Goal: Obtain resource: Obtain resource

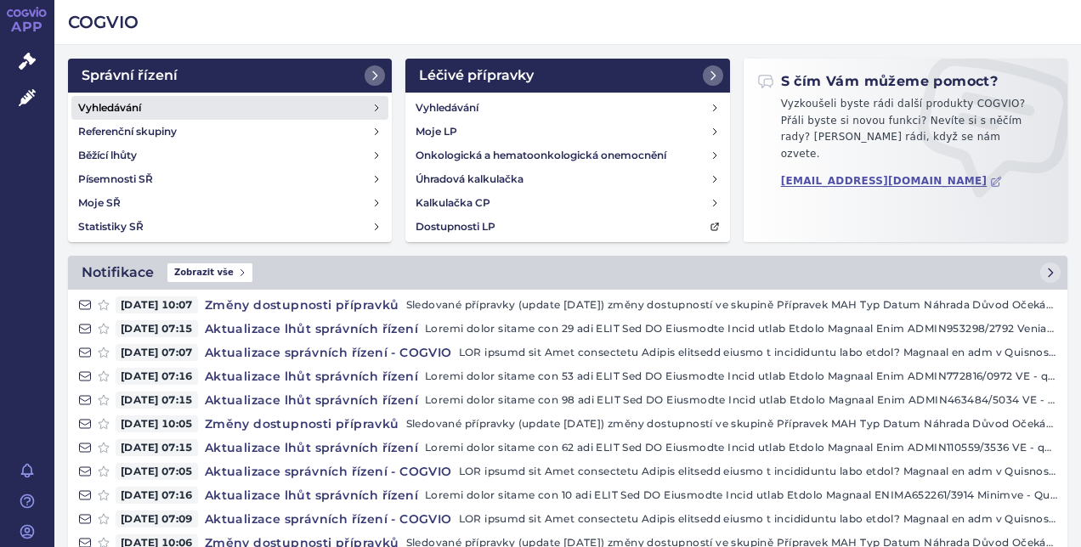
click at [129, 102] on h4 "Vyhledávání" at bounding box center [109, 107] width 63 height 17
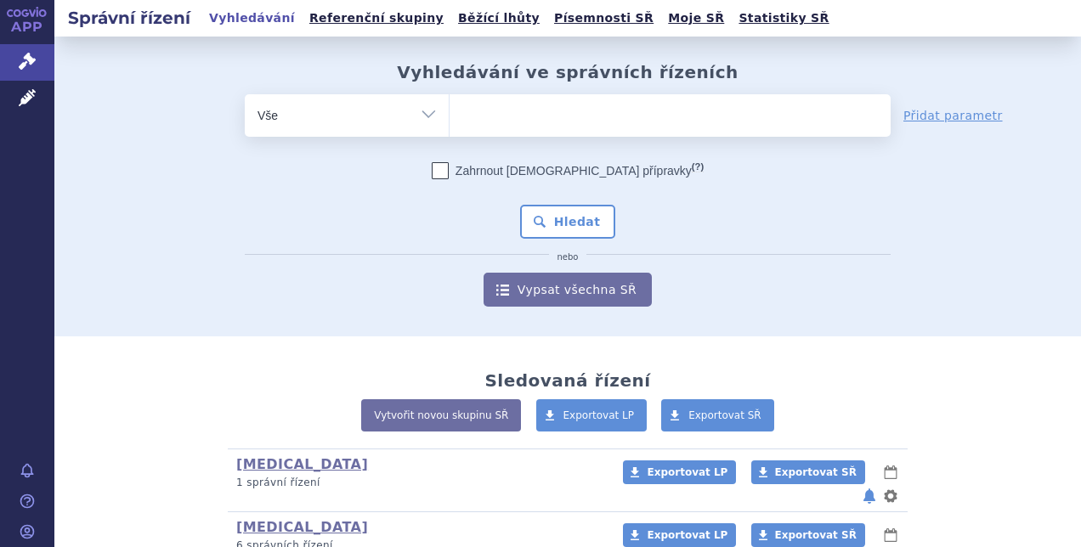
click at [484, 113] on ul at bounding box center [670, 112] width 441 height 36
click at [450, 113] on select at bounding box center [449, 115] width 1 height 43
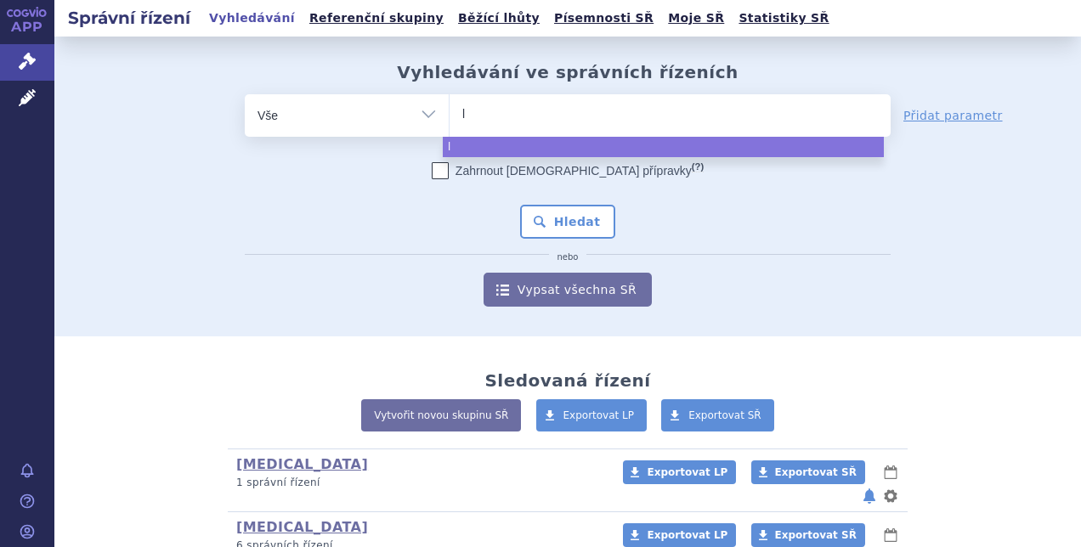
type input "le"
type input "leq"
type input "leqv"
type input "leqvi"
type input "leqvio"
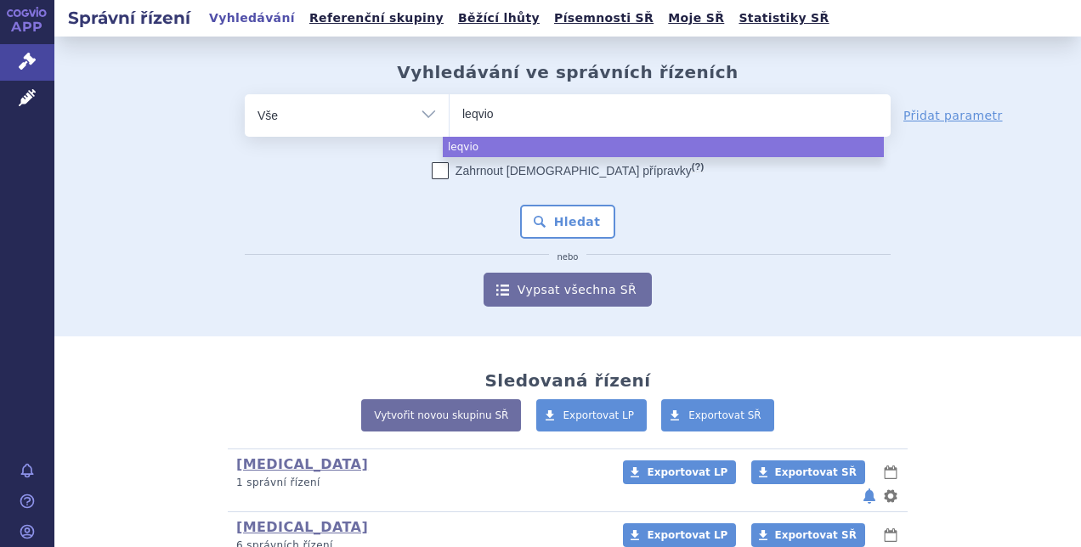
select select "leqvio"
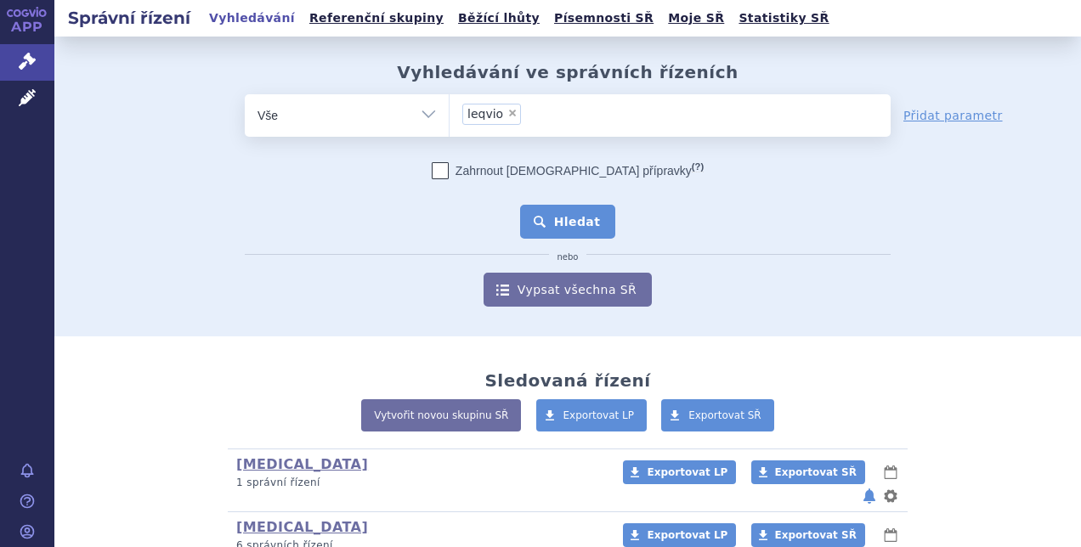
click at [570, 228] on button "Hledat" at bounding box center [568, 222] width 96 height 34
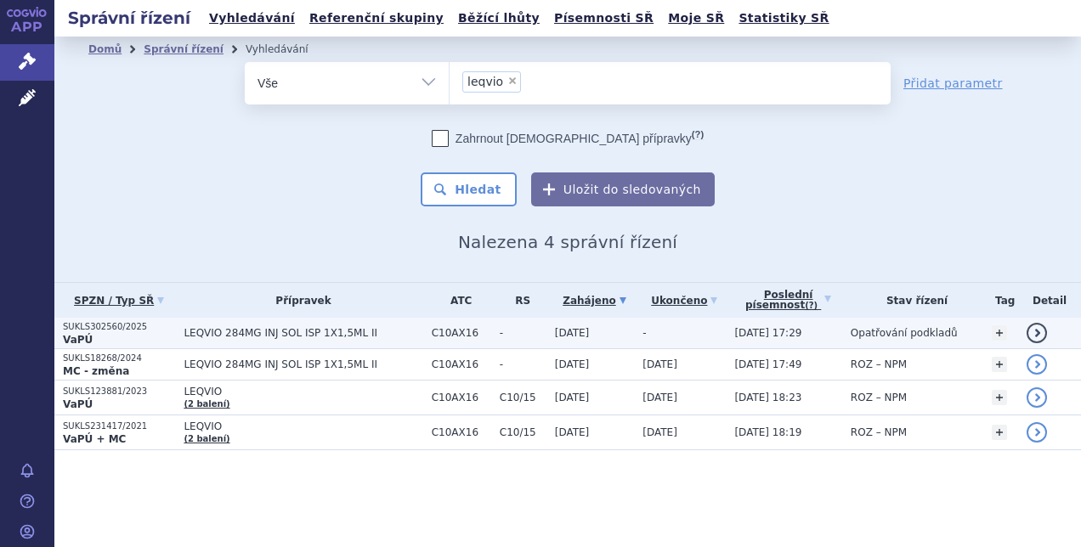
click at [92, 330] on p "SUKLS302560/2025" at bounding box center [119, 327] width 112 height 12
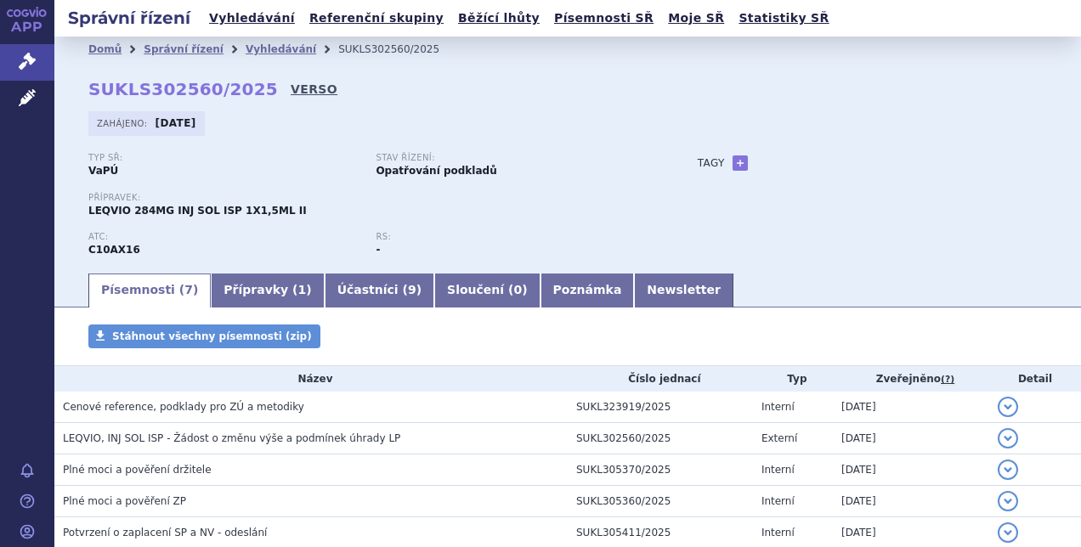
click at [291, 89] on link "VERSO" at bounding box center [314, 89] width 47 height 17
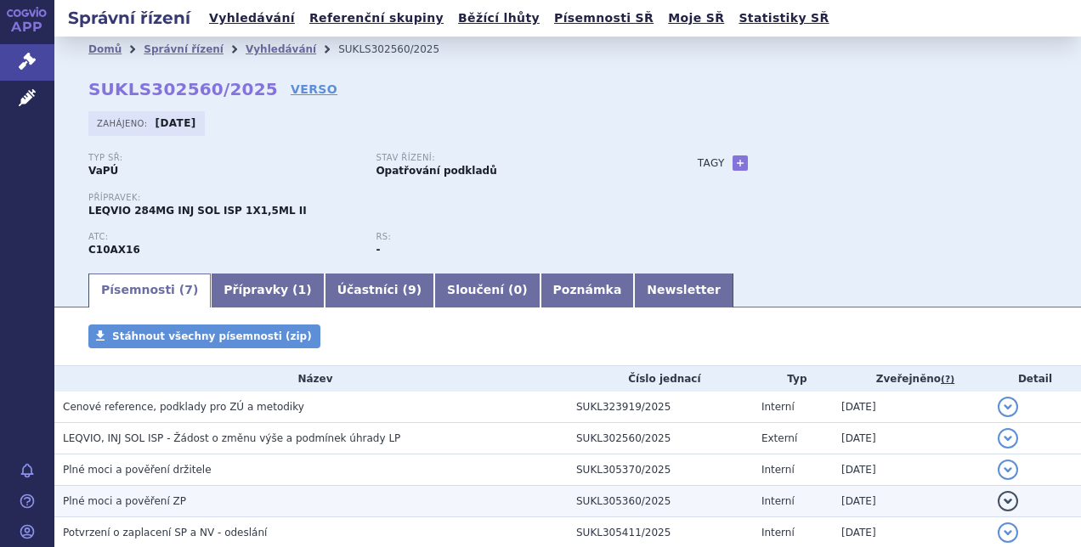
scroll to position [165, 0]
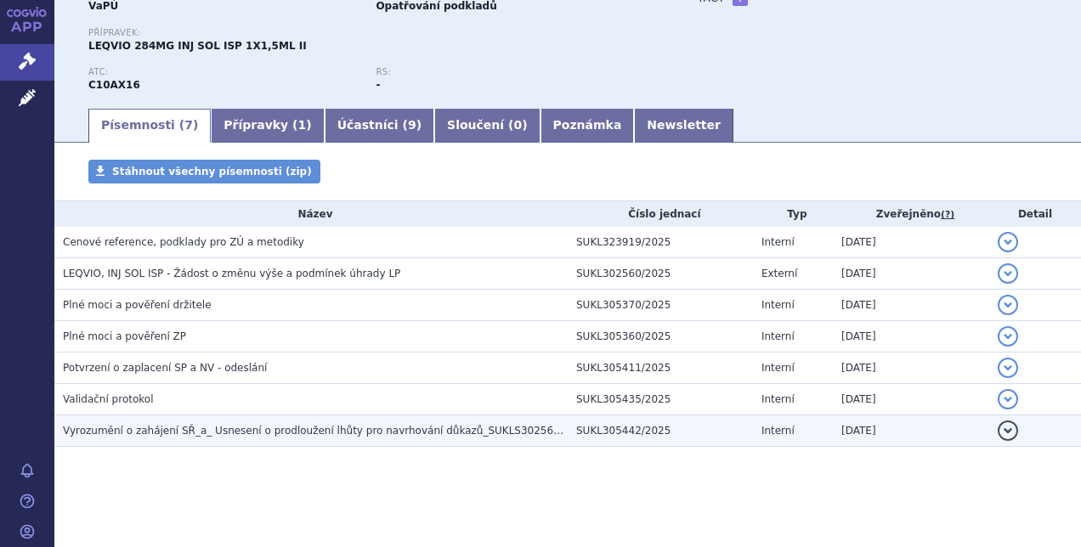
click at [234, 435] on span "Vyrozumění o zahájení SŘ_a_ Usnesení o prodloužení lhůty pro navrhování důkazů_…" at bounding box center [327, 431] width 528 height 12
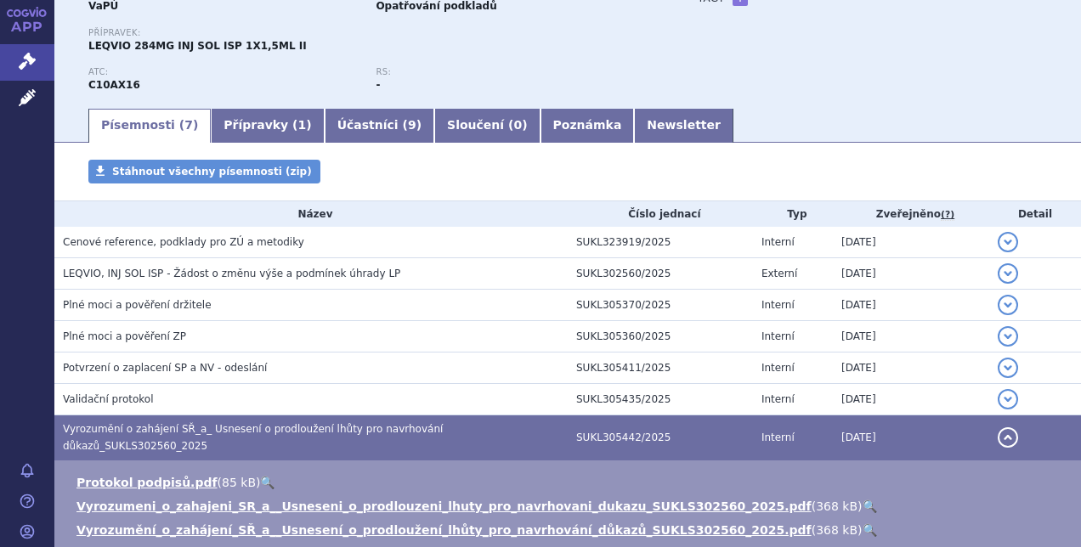
scroll to position [317, 0]
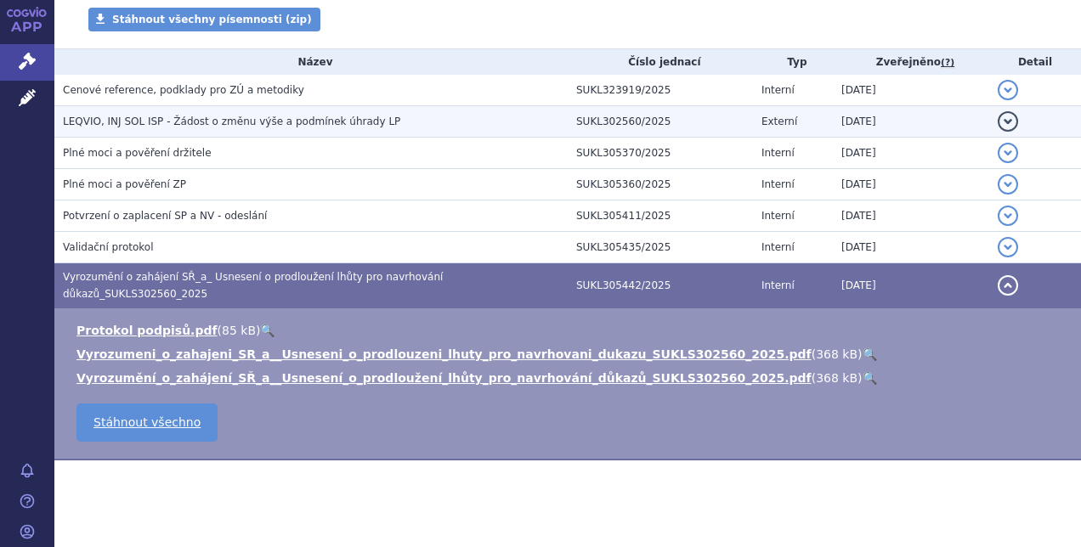
click at [259, 124] on span "LEQVIO, INJ SOL ISP - Žádost o změnu výše a podmínek úhrady LP" at bounding box center [231, 122] width 337 height 12
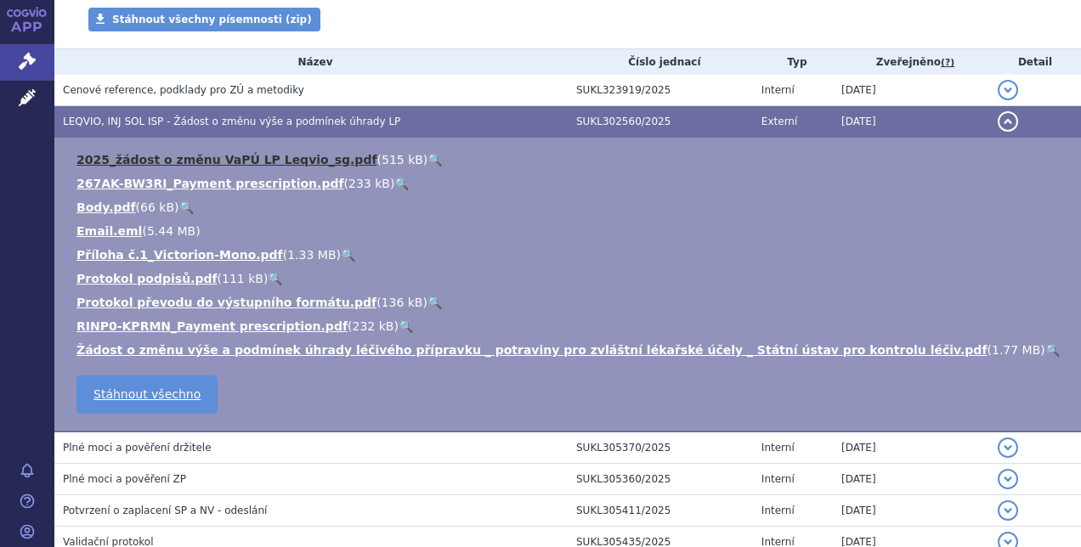
click at [173, 159] on link "2025_žádost o změnu VaPÚ LP Leqvio_sg.pdf" at bounding box center [227, 160] width 301 height 14
